Goal: Task Accomplishment & Management: Use online tool/utility

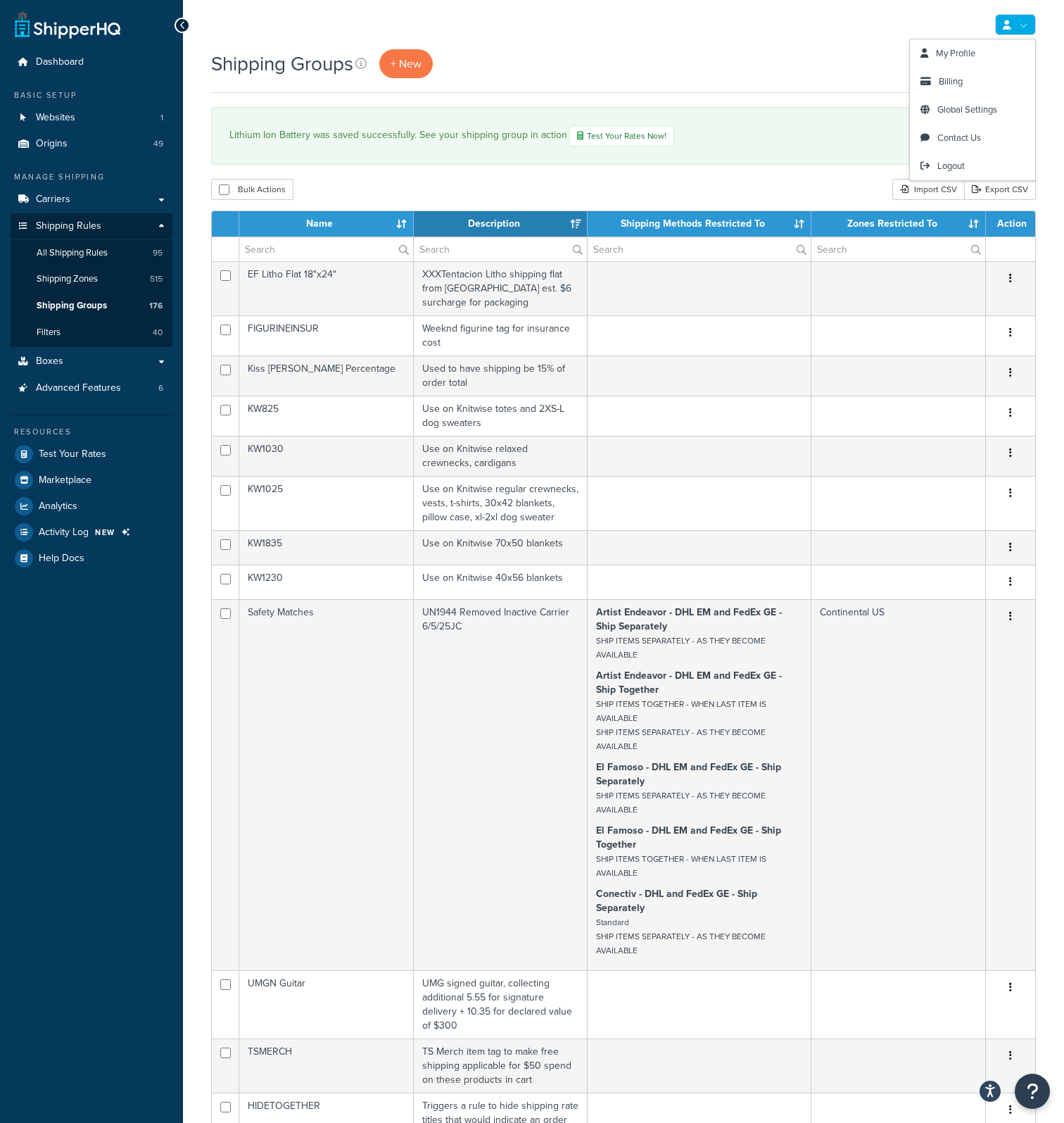
select select "15"
click at [955, 163] on span "Logout" at bounding box center [951, 166] width 27 height 14
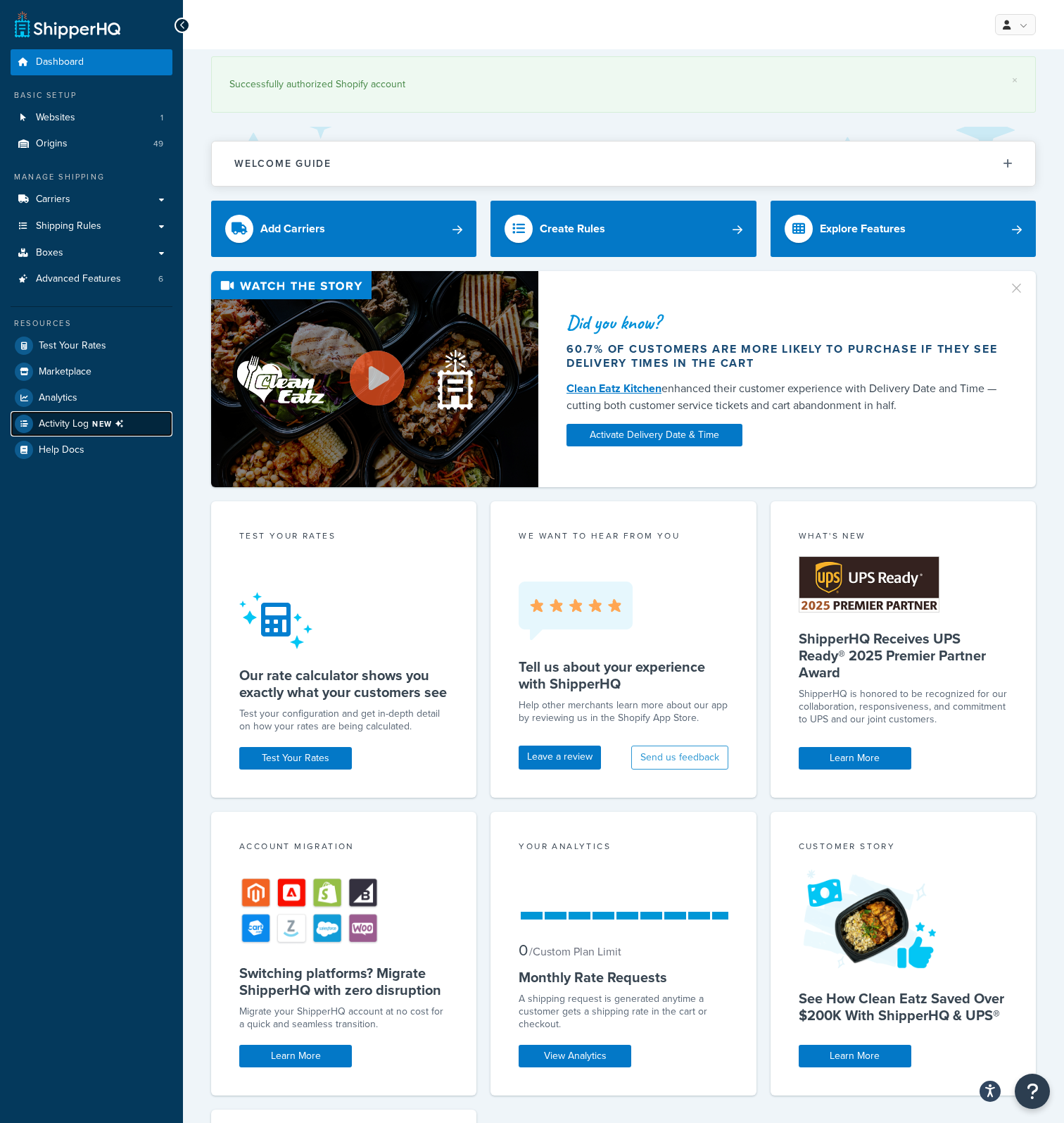
click at [107, 421] on span "NEW" at bounding box center [110, 424] width 37 height 11
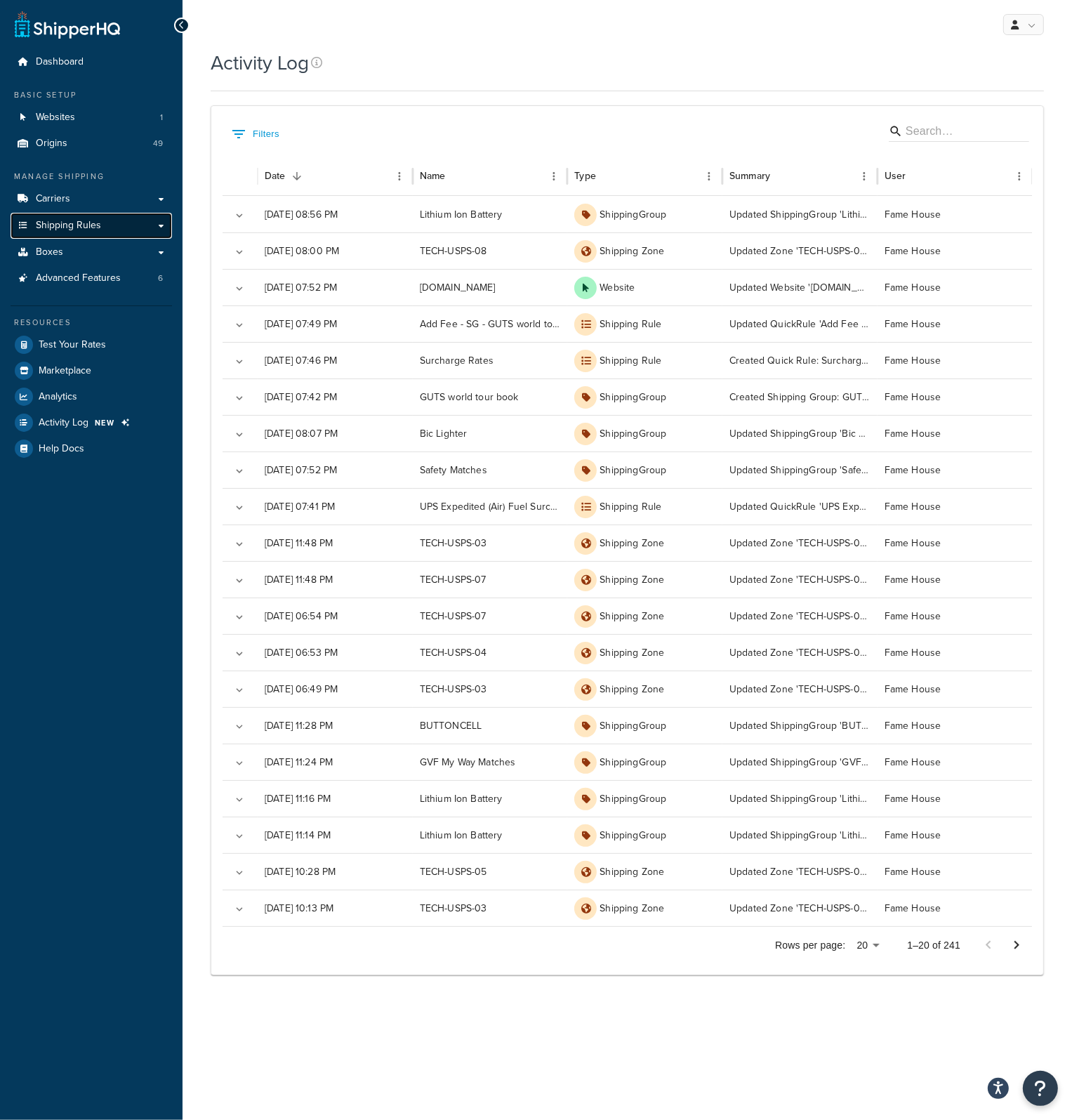
click at [88, 229] on span "Shipping Rules" at bounding box center [69, 226] width 65 height 12
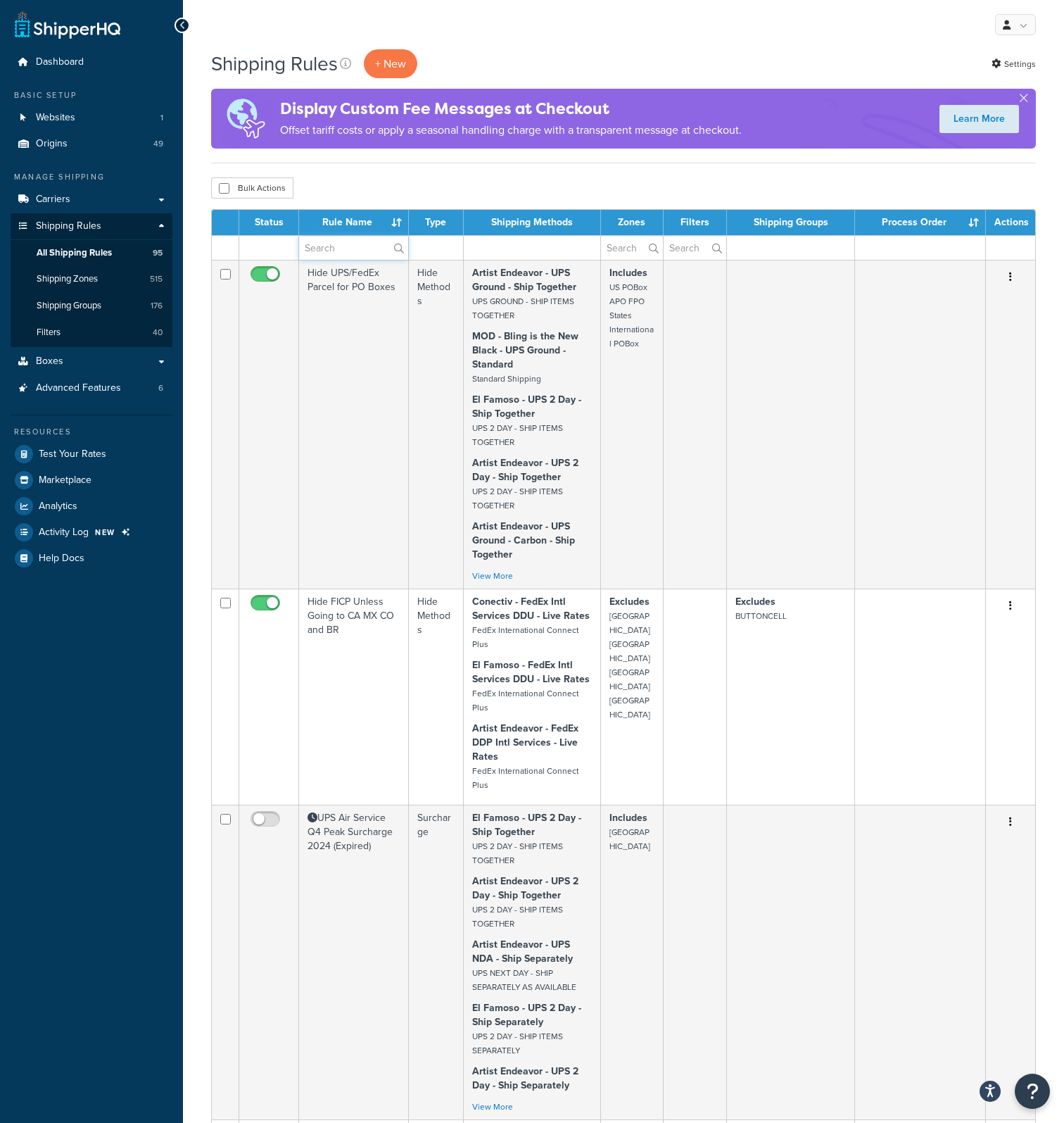
click at [332, 252] on input "text" at bounding box center [354, 248] width 109 height 24
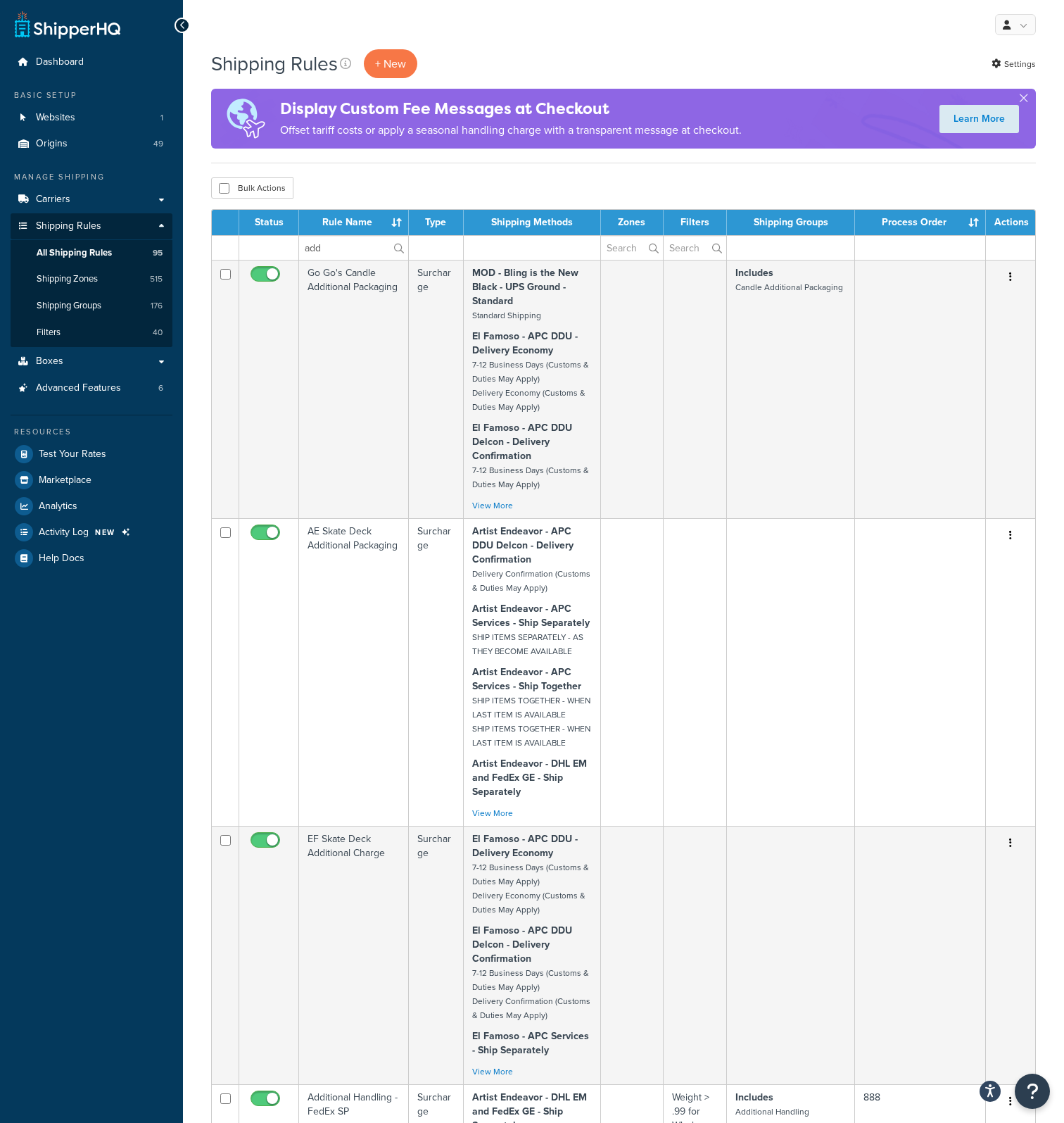
click at [400, 246] on label "add" at bounding box center [354, 248] width 109 height 24
click at [400, 246] on input "add" at bounding box center [354, 248] width 109 height 24
click at [356, 247] on input "add" at bounding box center [354, 248] width 109 height 24
type input "add fee"
click at [403, 246] on label "add fee" at bounding box center [354, 248] width 109 height 24
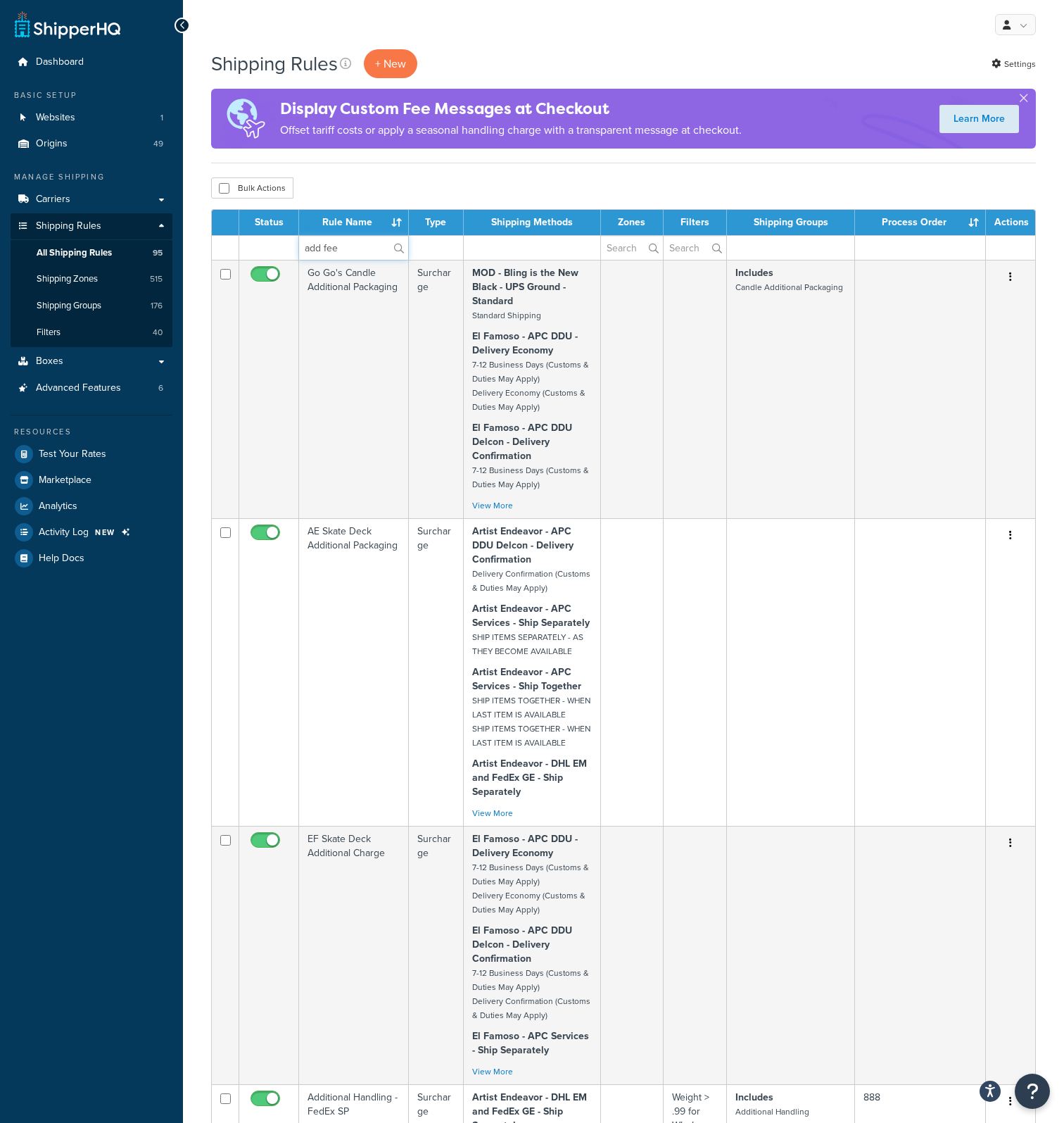
click at [403, 246] on input "add fee" at bounding box center [354, 248] width 109 height 24
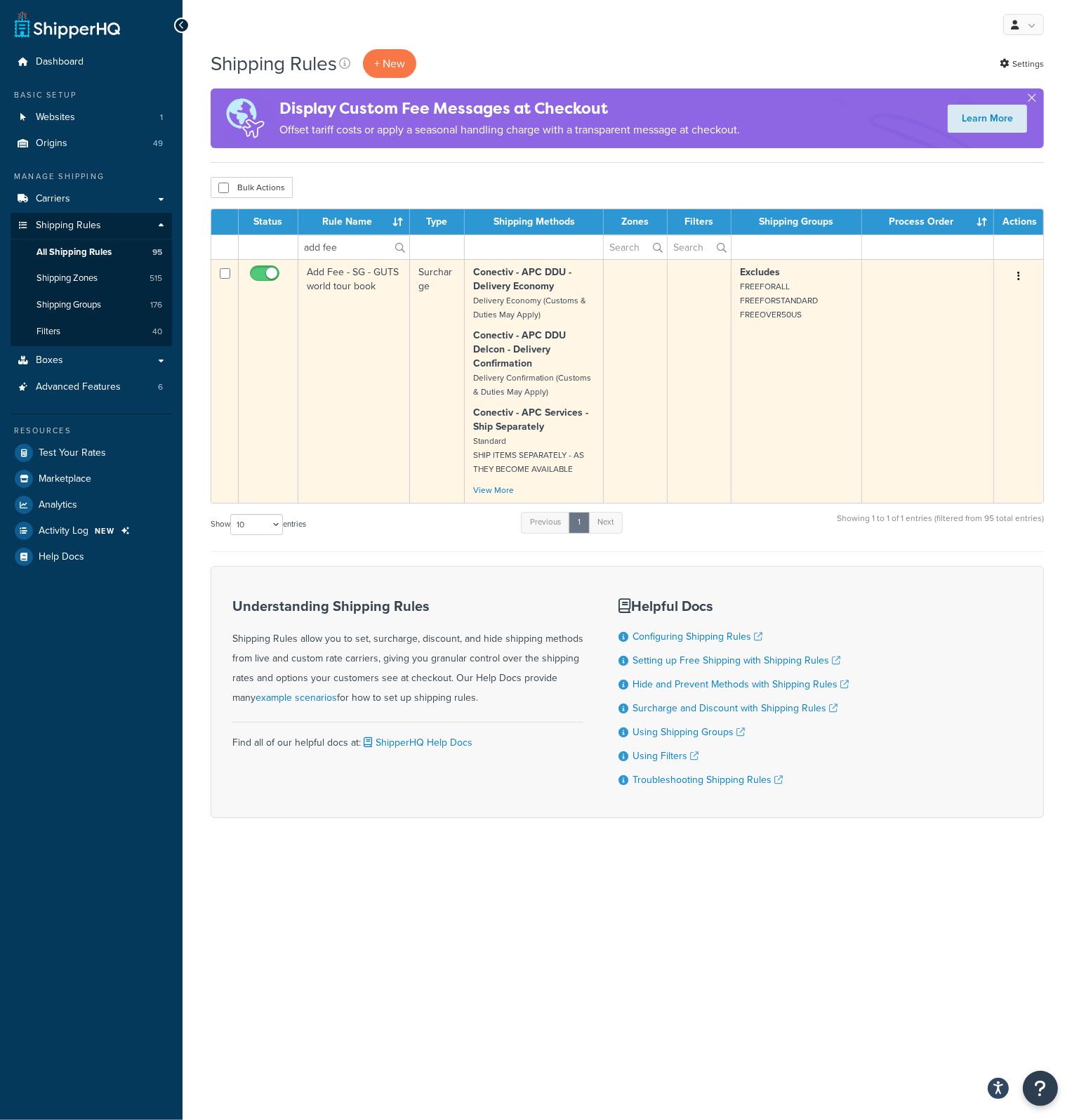
click at [368, 283] on td "Add Fee - SG - GUTS world tour book" at bounding box center [355, 381] width 112 height 244
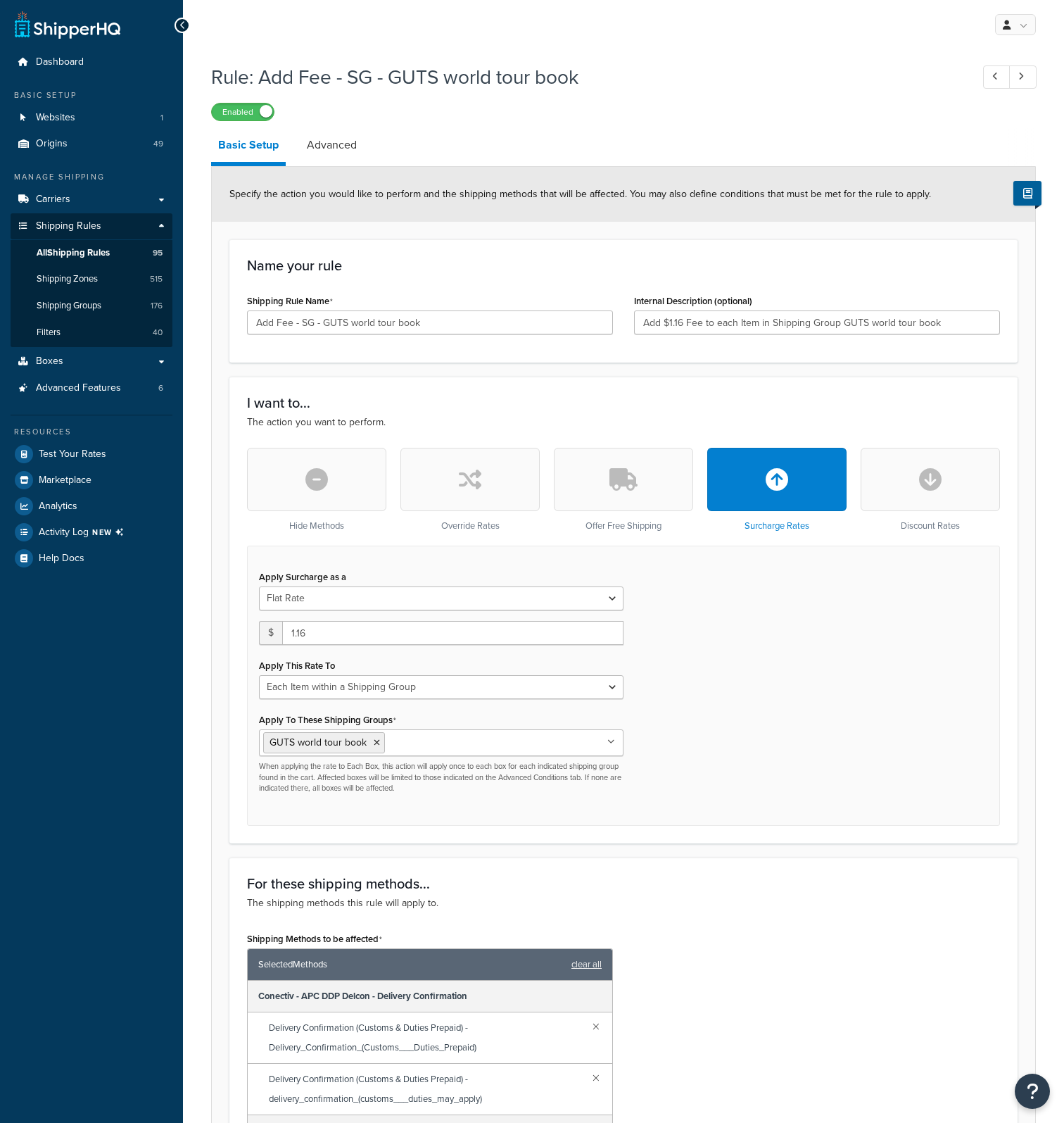
select select "ITEM"
click at [312, 635] on input "1.16" at bounding box center [452, 633] width 341 height 24
type input "1.20"
click at [950, 325] on input "Add $1.16 Fee to each Item in Shipping Group GUTS world tour book" at bounding box center [817, 322] width 366 height 24
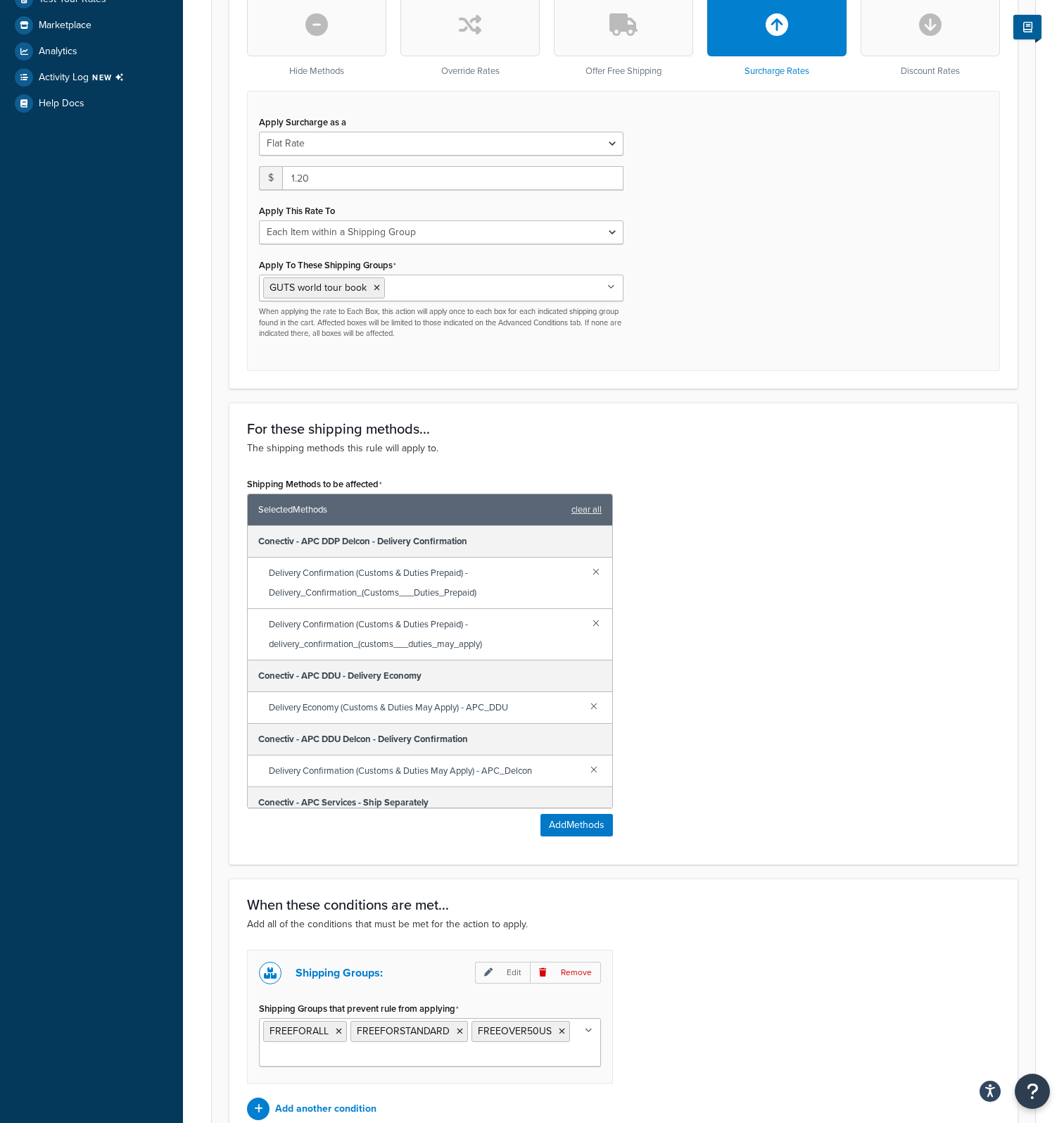
scroll to position [595, 0]
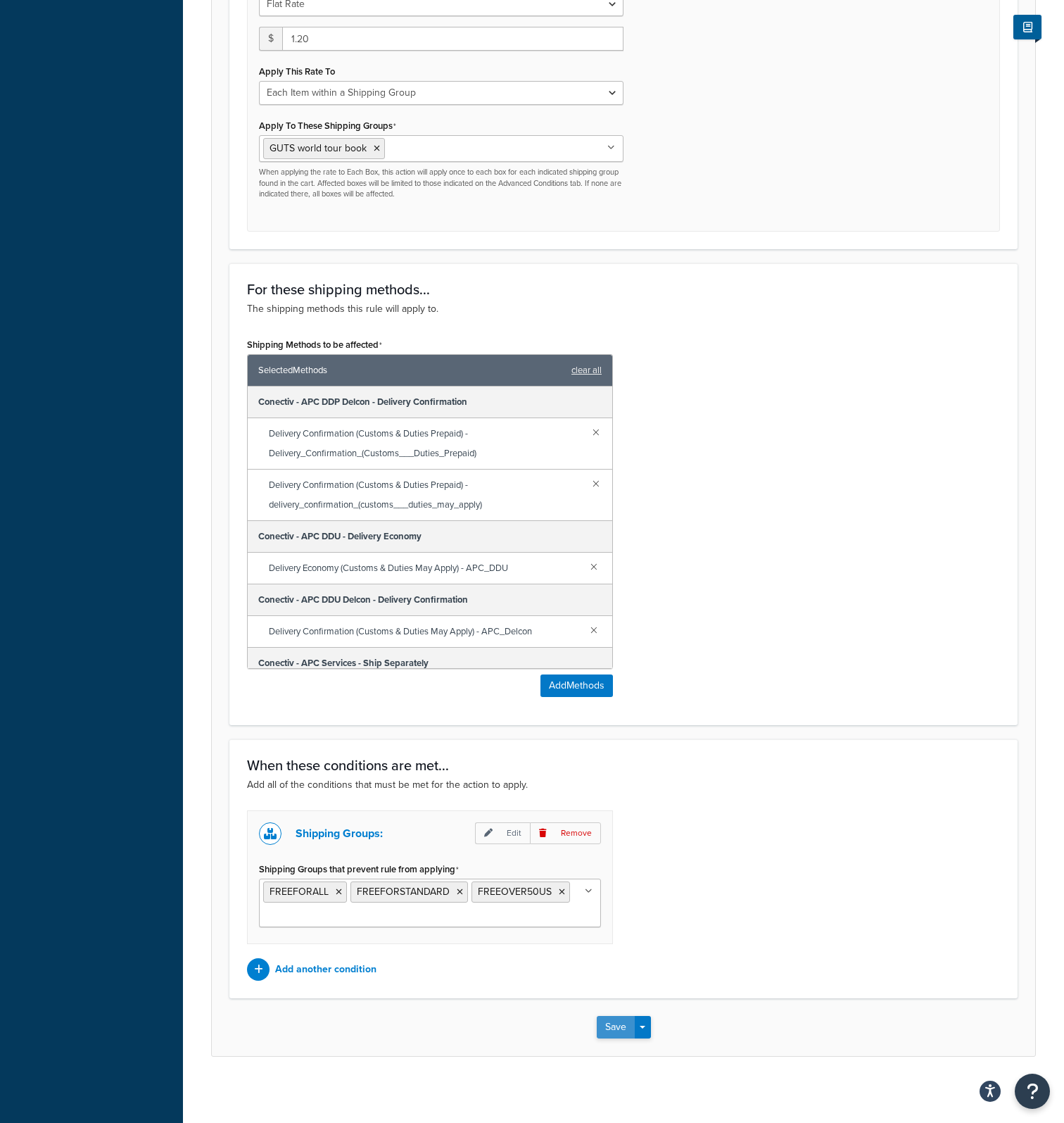
type input "Add $1.16 Fee to each Item in Shipping Group GUTS world tour book, change fee t…"
click at [623, 1024] on button "Save" at bounding box center [616, 1027] width 38 height 23
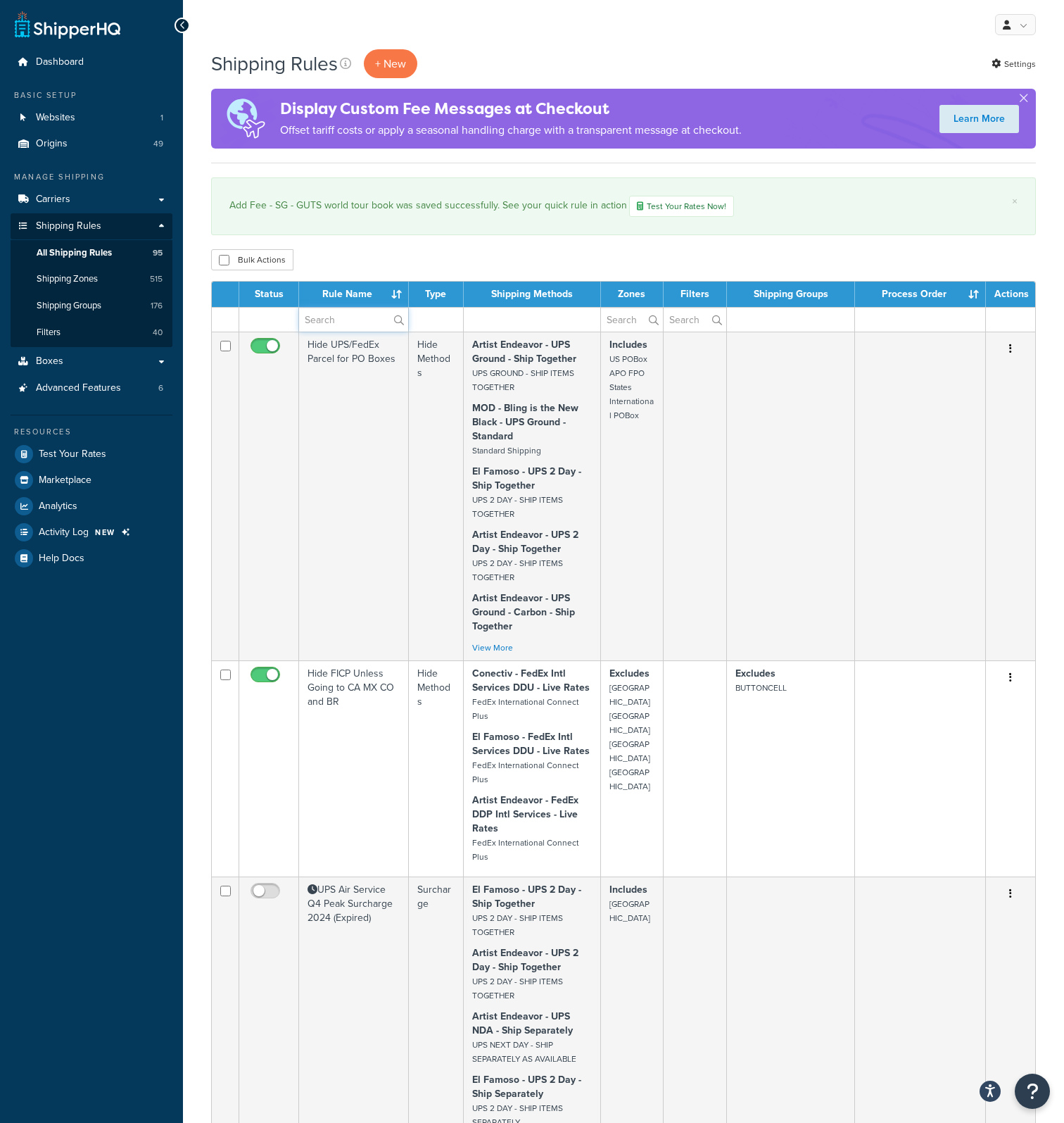
click at [336, 309] on input "text" at bounding box center [354, 319] width 109 height 24
type input "add fee"
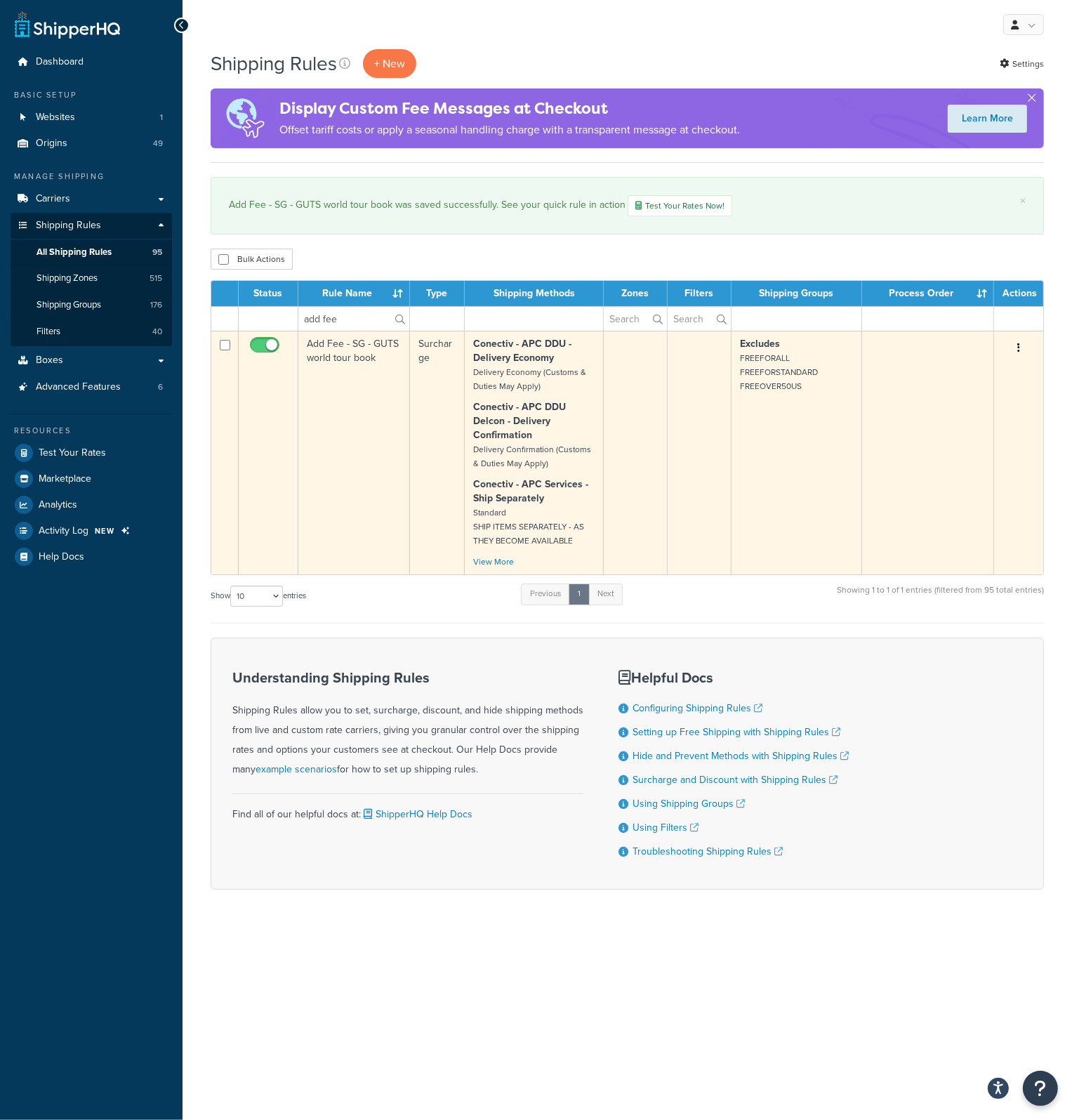
click at [343, 353] on td "Add Fee - SG - GUTS world tour book" at bounding box center [355, 452] width 112 height 244
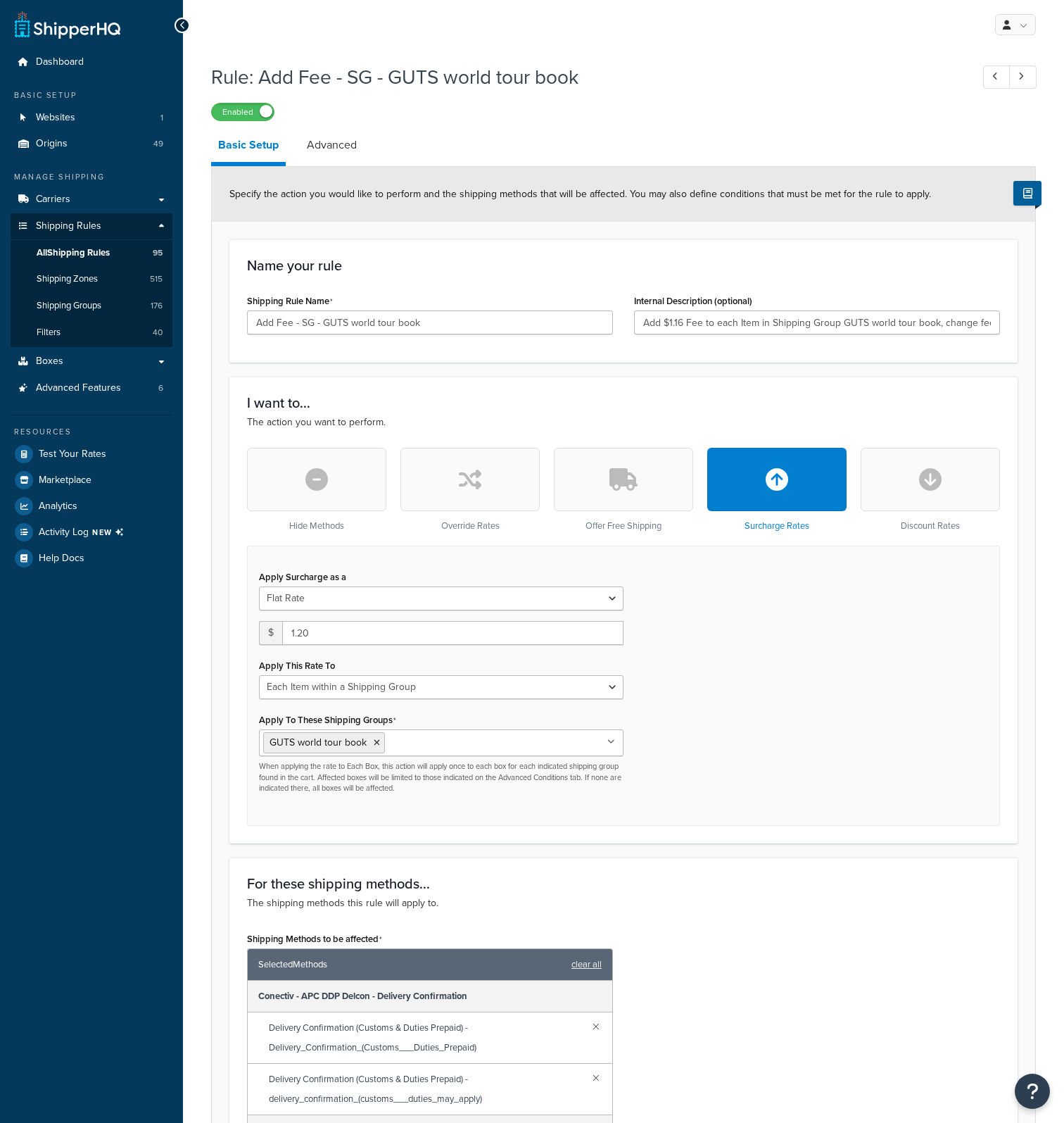
select select "ITEM"
